Goal: Information Seeking & Learning: Learn about a topic

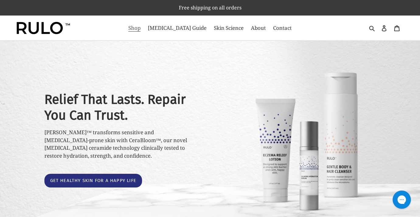
click at [140, 26] on span "Shop" at bounding box center [134, 27] width 12 height 7
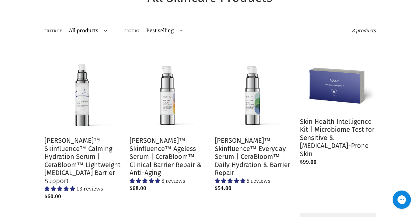
scroll to position [57, 0]
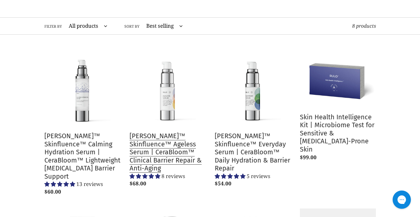
click at [166, 136] on link "[PERSON_NAME]™ Skinfluence™ Ageless Serum | CeraBloom™ Clinical Barrier Repair …" at bounding box center [167, 120] width 76 height 138
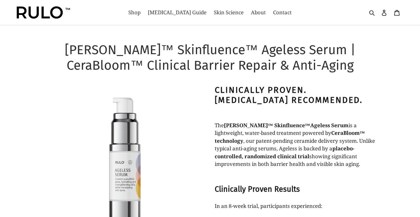
select select "most-helpful"
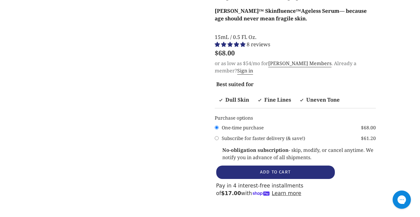
scroll to position [421, 0]
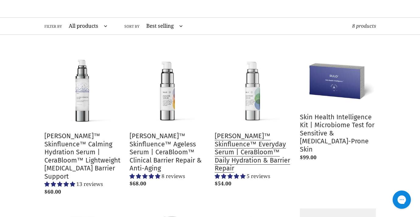
click at [233, 138] on link "RULO™ Skinfluence™ Everyday Serum | CeraBloom™ Daily Hydration & Barrier Repair" at bounding box center [253, 120] width 76 height 138
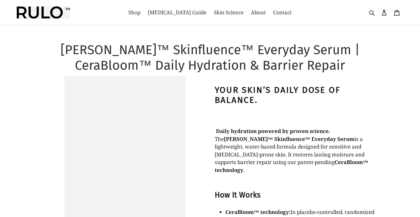
select select "most-helpful"
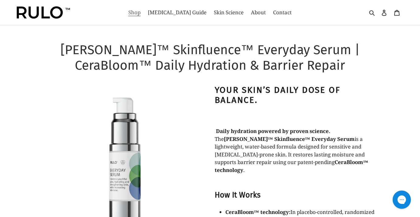
click at [140, 14] on span "Shop" at bounding box center [134, 12] width 12 height 7
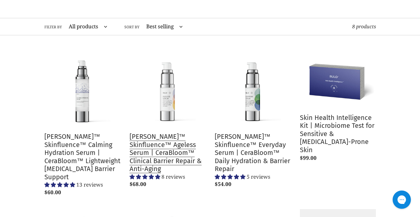
scroll to position [62, 0]
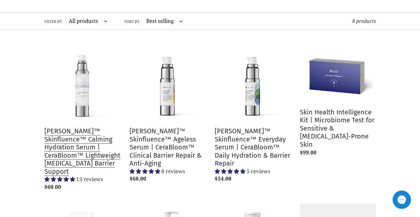
click at [96, 139] on link "[PERSON_NAME]™ Skinfluence™ Calming Hydration Serum | CeraBloom™ Lightweight [M…" at bounding box center [82, 120] width 76 height 146
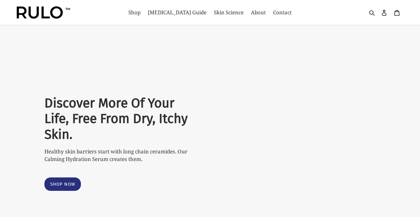
select select "most-helpful"
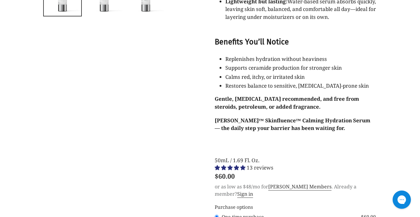
scroll to position [624, 0]
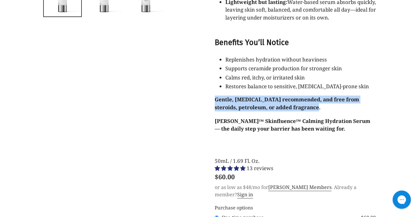
drag, startPoint x: 299, startPoint y: 74, endPoint x: 213, endPoint y: 66, distance: 86.1
click at [213, 65] on div "Hydration that calms, not clogs. For sensitive and [MEDICAL_DATA]-prone skin, h…" at bounding box center [290, 46] width 170 height 488
copy strong "Gentle, [MEDICAL_DATA] recommended, and free from steroids, petroleum, or added…"
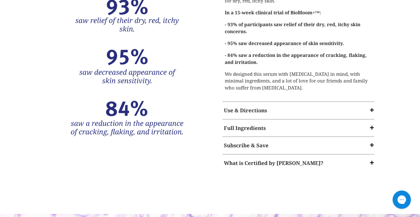
scroll to position [1011, 0]
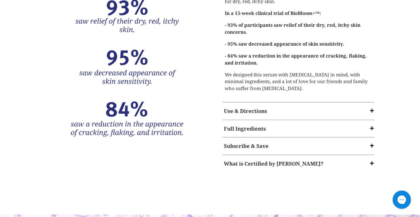
click at [373, 125] on span at bounding box center [372, 128] width 6 height 6
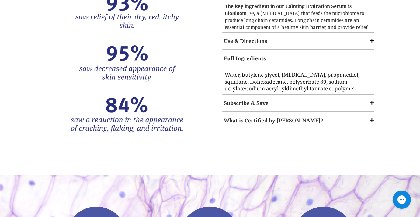
scroll to position [976, 0]
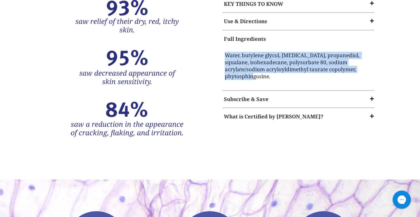
drag, startPoint x: 360, startPoint y: 35, endPoint x: 216, endPoint y: 21, distance: 143.8
click at [217, 21] on div "KEY THINGS TO KNOW The key ingredient in our Calming Hydration Serum is BioBloo…" at bounding box center [293, 60] width 166 height 148
copy p "Water, butylene glycol, [MEDICAL_DATA], propanediol, squalane, isohexadecane, p…"
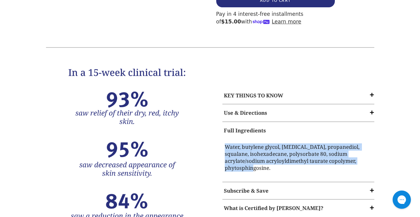
scroll to position [884, 0]
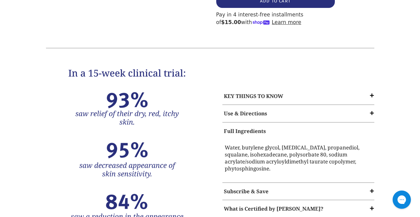
click at [370, 188] on span at bounding box center [372, 191] width 6 height 6
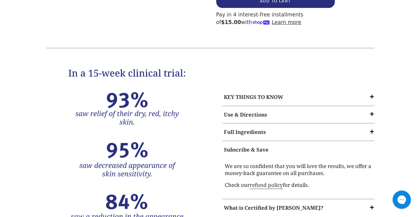
drag, startPoint x: 316, startPoint y: 147, endPoint x: 224, endPoint y: 127, distance: 94.0
click at [224, 162] on div "We are so confident that you will love the results, we offer a money-back guara…" at bounding box center [298, 176] width 149 height 28
copy div "We are so confident that you will love the results, we offer a money-back guara…"
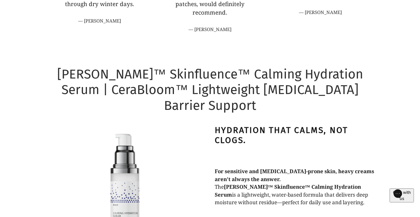
scroll to position [312, 0]
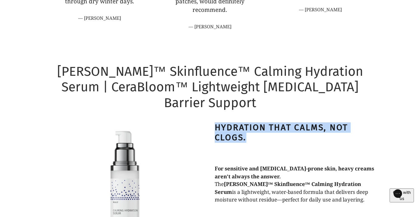
drag, startPoint x: 214, startPoint y: 103, endPoint x: 244, endPoint y: 115, distance: 32.8
copy strong "Hydration that calms, not clogs."
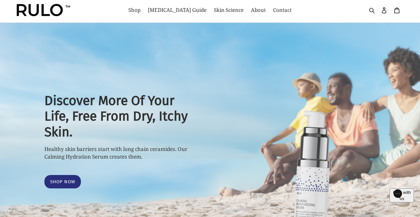
scroll to position [0, 0]
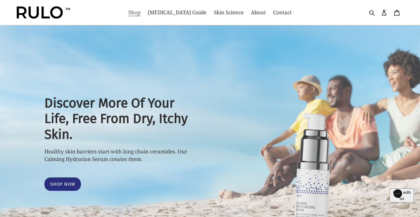
click at [140, 12] on span "Shop" at bounding box center [134, 12] width 12 height 7
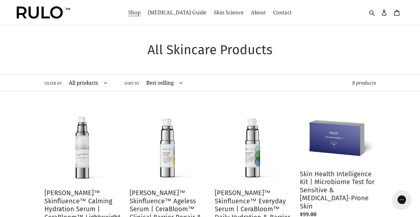
click at [103, 84] on select "All products Anti-Aging atopic dermatitis cream ceramide barrier repair Ceramid…" at bounding box center [86, 82] width 47 height 17
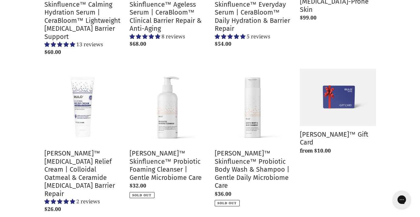
scroll to position [212, 0]
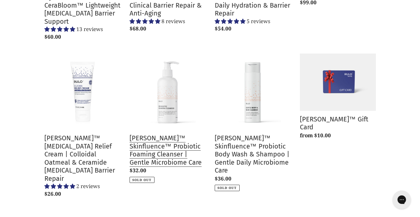
click at [171, 94] on link "RULO™ Skinfluence™ Probiotic Foaming Cleanser | Gentle Microbiome Care" at bounding box center [167, 117] width 76 height 129
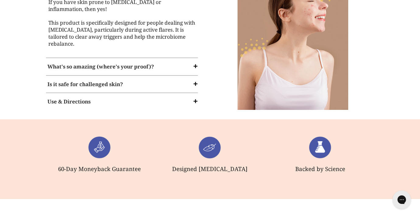
scroll to position [522, 0]
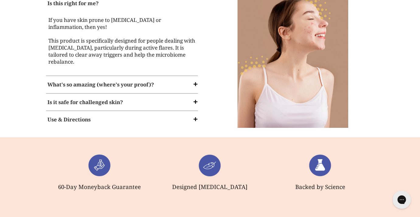
click at [195, 81] on span at bounding box center [195, 84] width 6 height 6
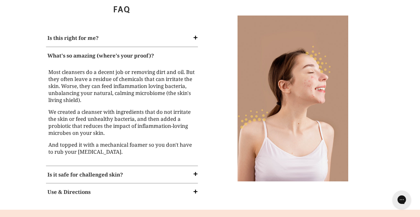
scroll to position [485, 0]
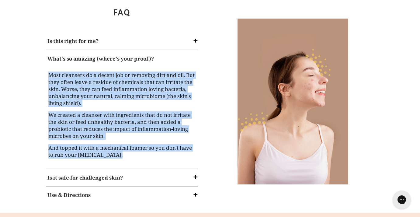
drag, startPoint x: 117, startPoint y: 139, endPoint x: 49, endPoint y: 58, distance: 106.2
click at [49, 71] on div "Most cleansers do a decent job or removing dirt and oil. But they often leave a…" at bounding box center [121, 115] width 149 height 88
copy div "Most cleansers do a decent job or removing dirt and oil. But they often leave a…"
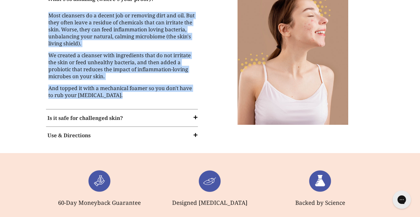
scroll to position [547, 0]
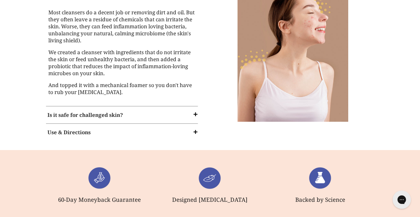
click at [196, 129] on span at bounding box center [195, 132] width 6 height 6
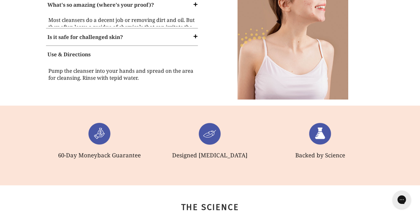
scroll to position [549, 0]
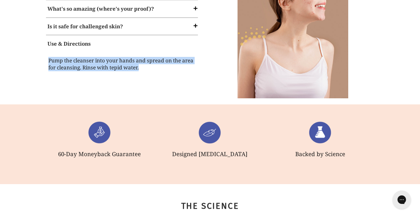
drag, startPoint x: 144, startPoint y: 54, endPoint x: 45, endPoint y: 45, distance: 99.8
click at [45, 52] on div "Pump the cleanser into your hands and spread on the area for cleansing. Rinse w…" at bounding box center [121, 65] width 155 height 26
copy p "Pump the cleanser into your hands and spread on the area for cleansing. Rinse w…"
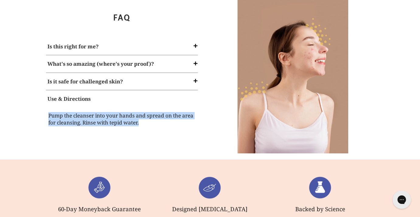
scroll to position [491, 0]
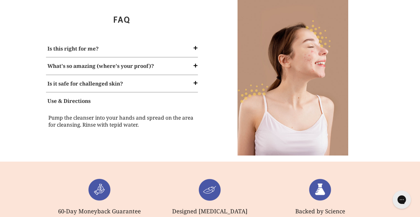
click at [195, 62] on span at bounding box center [195, 65] width 6 height 6
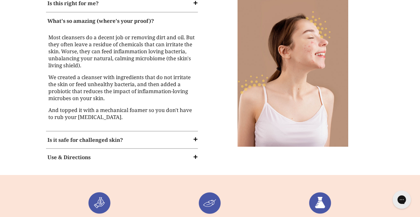
scroll to position [503, 0]
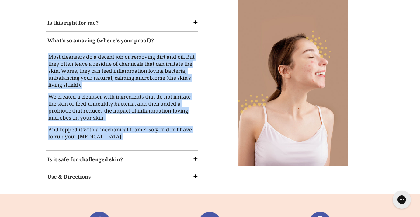
copy div "Most cleansers do a decent job or removing dirt and oil. But they often leave a…"
drag, startPoint x: 114, startPoint y: 120, endPoint x: 41, endPoint y: 38, distance: 110.0
click at [41, 38] on div "FAQ Is this right for me? If you have skin prone to eczema or inflammation, the…" at bounding box center [210, 86] width 365 height 216
copy div "Most cleansers do a decent job or removing dirt and oil. But they often leave a…"
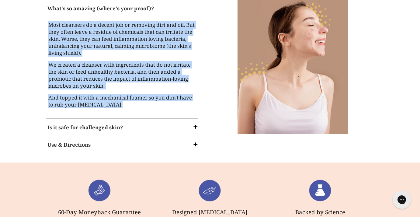
scroll to position [537, 0]
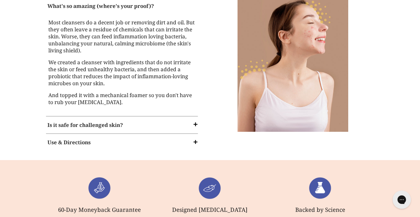
click at [196, 121] on span at bounding box center [195, 124] width 6 height 6
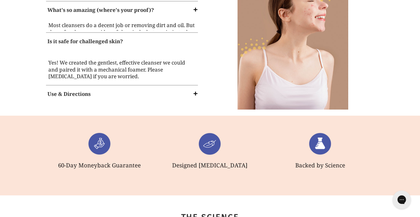
scroll to position [543, 0]
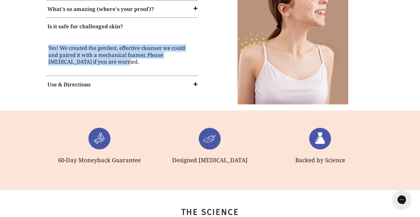
drag, startPoint x: 98, startPoint y: 47, endPoint x: 43, endPoint y: 31, distance: 57.4
click at [43, 31] on div "FAQ Is this right for me? If you have skin prone to eczema or inflammation, the…" at bounding box center [210, 24] width 365 height 171
copy p "Yes! We created the gentlest, effective cleanser we could and paired it with a …"
